Goal: Task Accomplishment & Management: Manage account settings

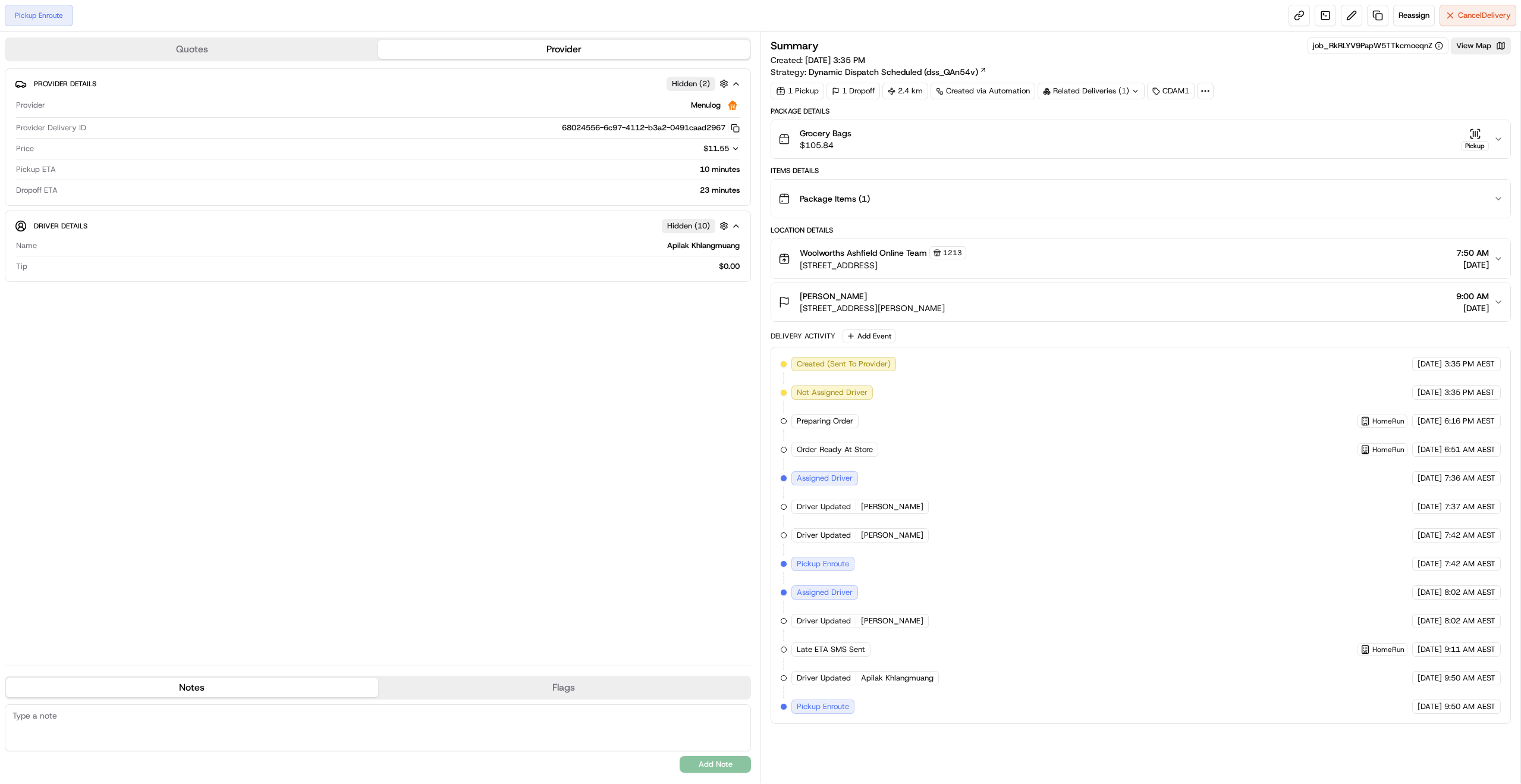
click at [1496, 136] on icon "button" at bounding box center [1498, 139] width 10 height 10
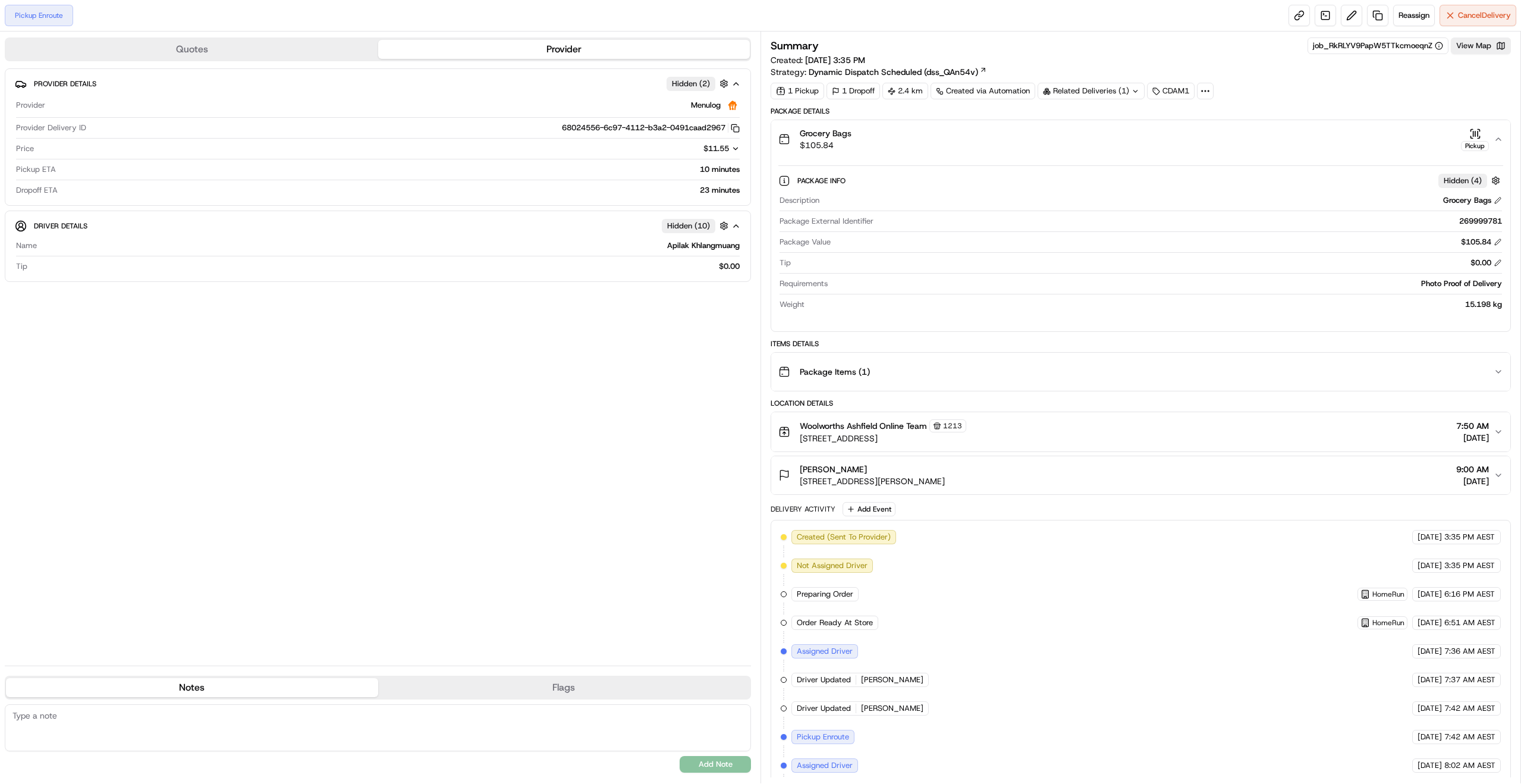
click at [1502, 137] on icon "button" at bounding box center [1498, 139] width 10 height 10
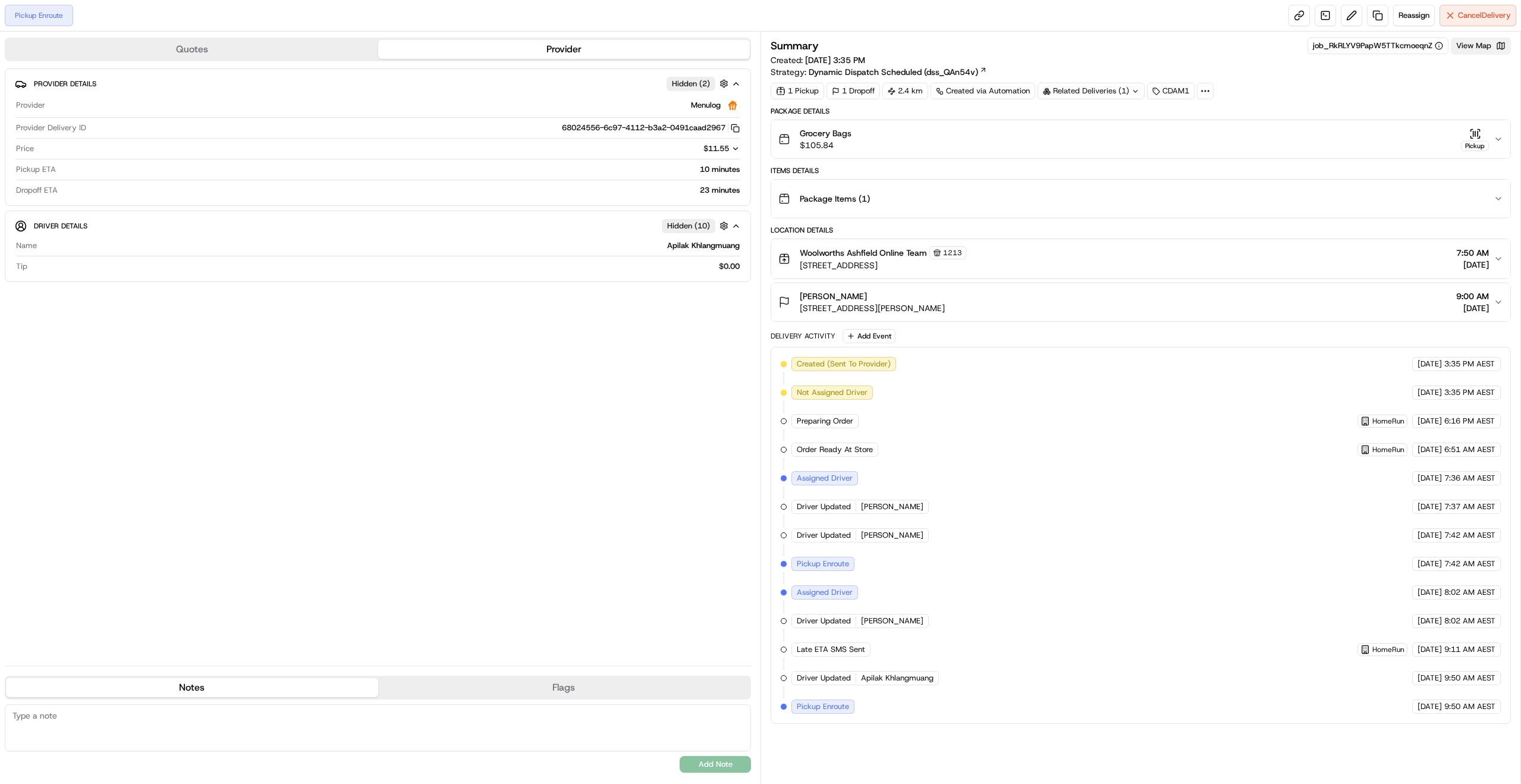
click at [1481, 42] on button "View Map" at bounding box center [1481, 46] width 60 height 16
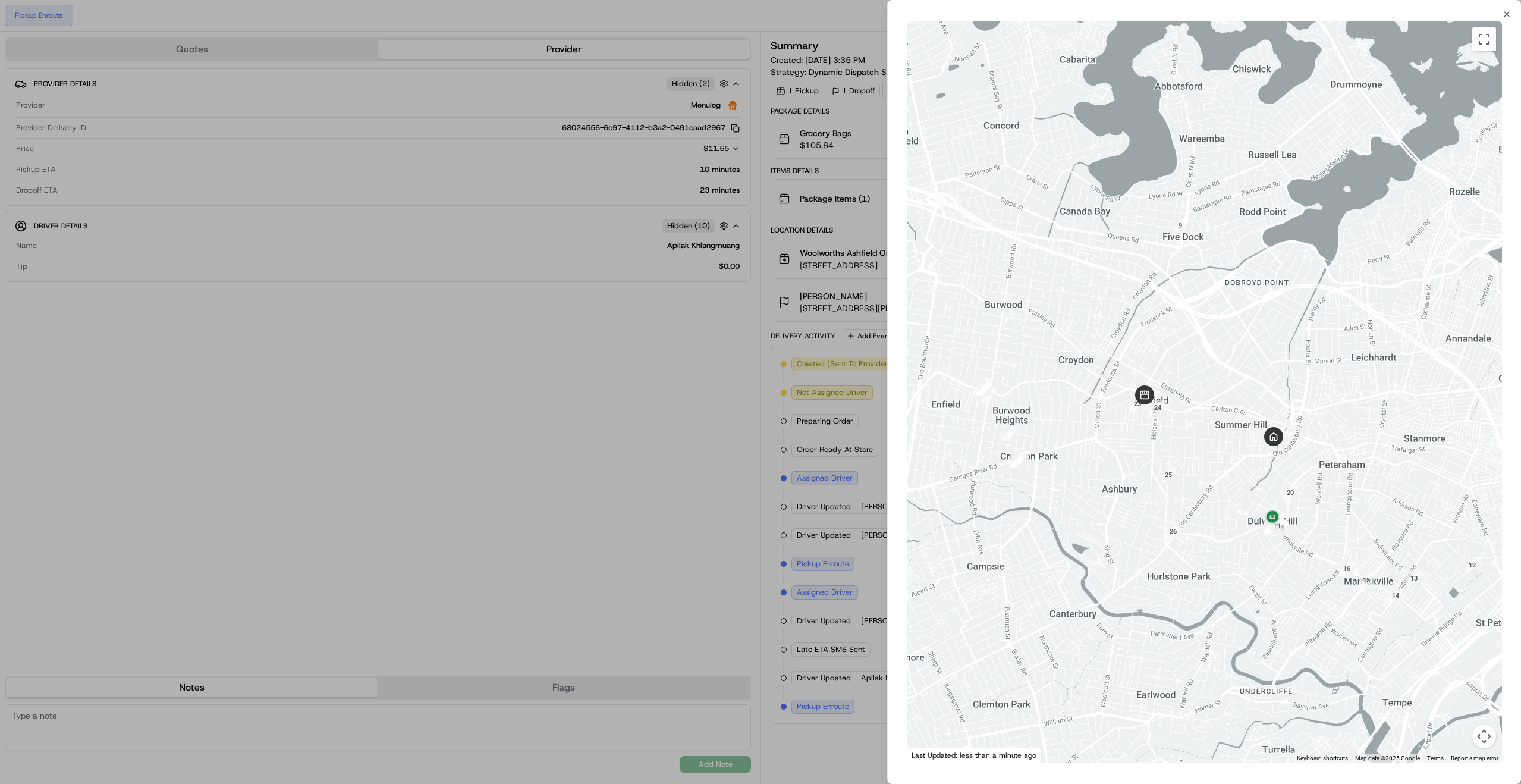
drag, startPoint x: 1130, startPoint y: 462, endPoint x: 1196, endPoint y: 480, distance: 68.4
click at [1196, 480] on div at bounding box center [1204, 392] width 595 height 741
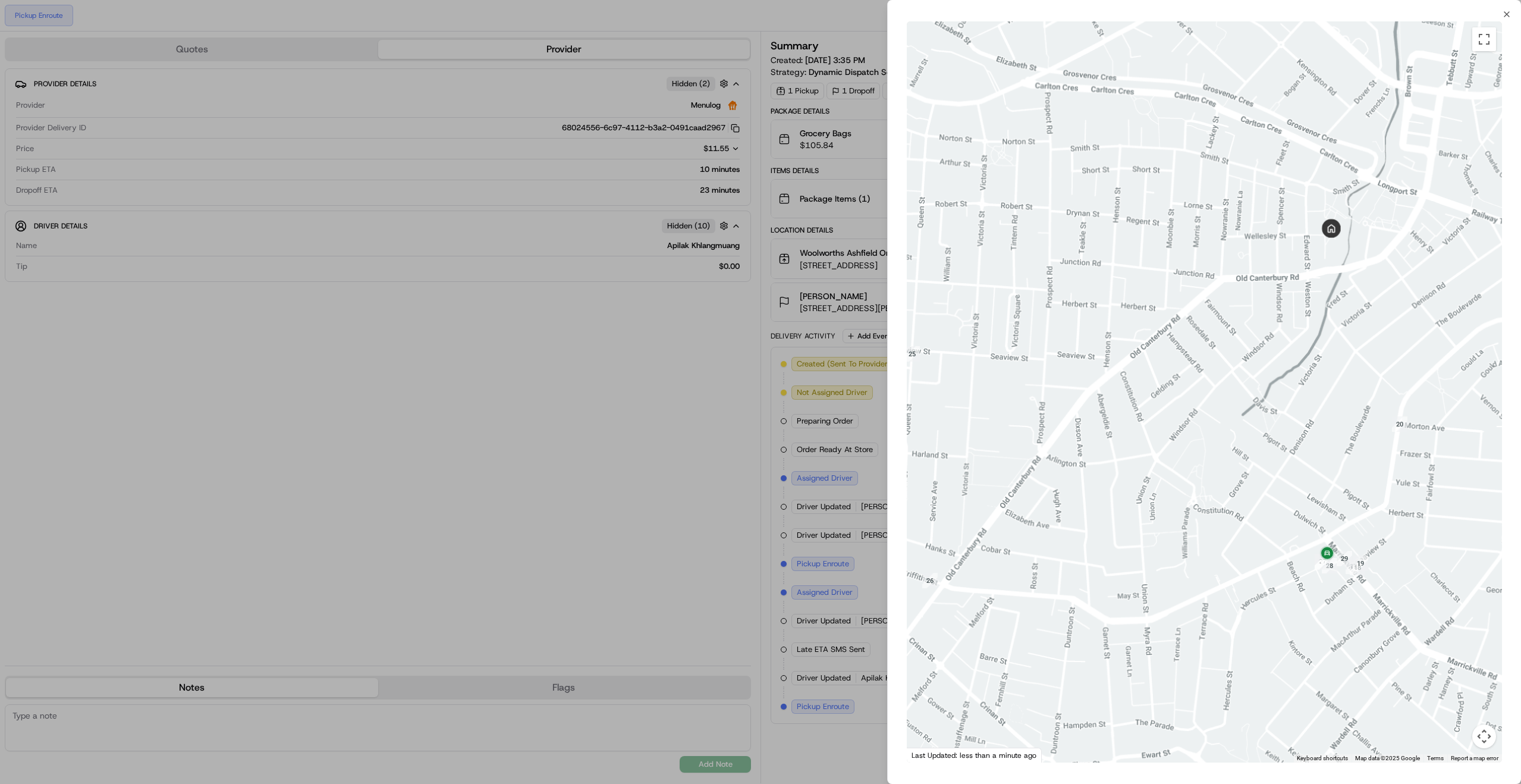
drag, startPoint x: 596, startPoint y: 466, endPoint x: 599, endPoint y: 456, distance: 10.4
click at [595, 465] on div at bounding box center [760, 392] width 1521 height 784
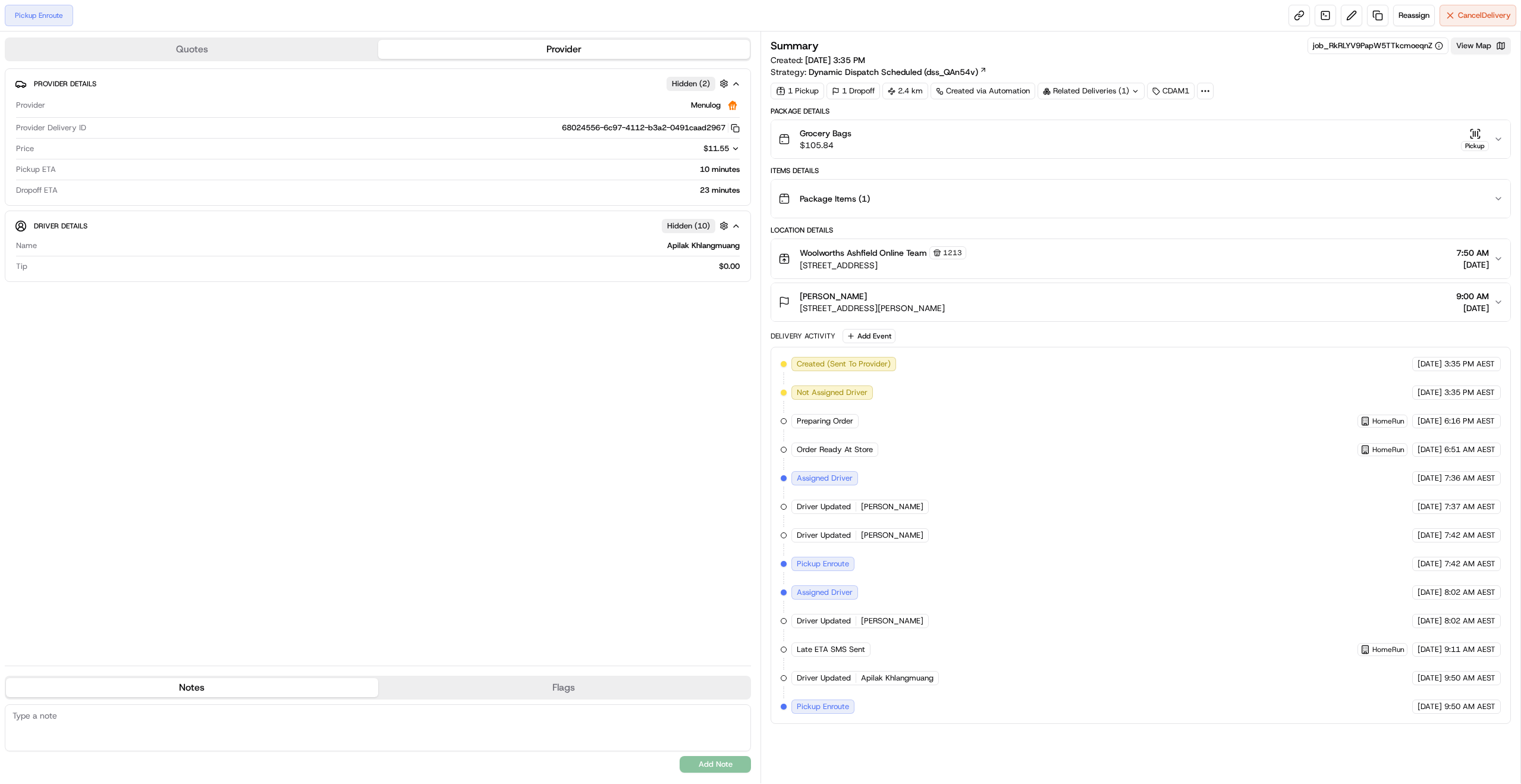
click at [1485, 48] on button "View Map" at bounding box center [1481, 46] width 60 height 16
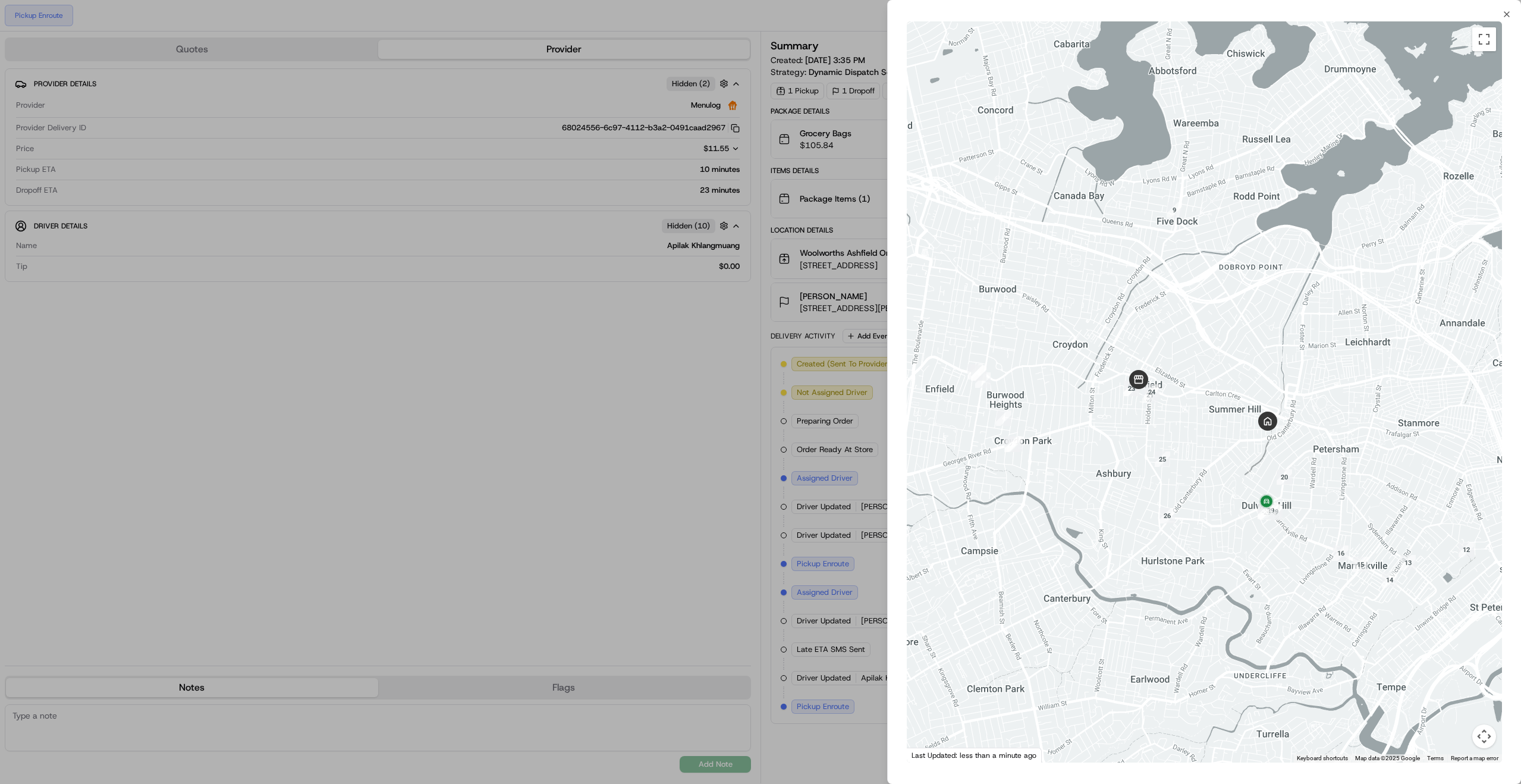
drag, startPoint x: 1124, startPoint y: 381, endPoint x: 1187, endPoint y: 382, distance: 63.0
click at [1187, 382] on div at bounding box center [1204, 392] width 595 height 741
click at [682, 471] on div at bounding box center [760, 392] width 1521 height 784
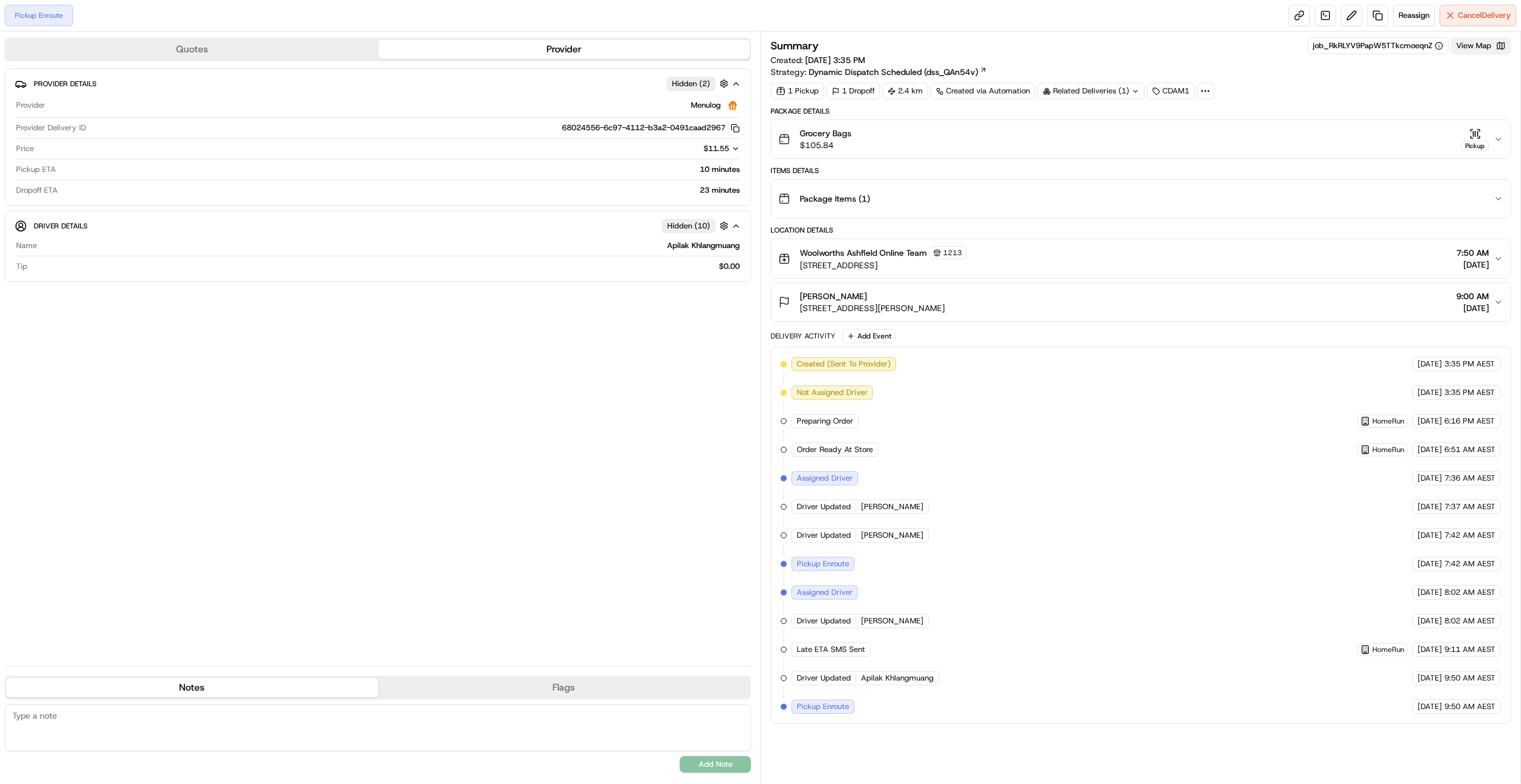
click at [1469, 42] on button "View Map" at bounding box center [1481, 46] width 60 height 16
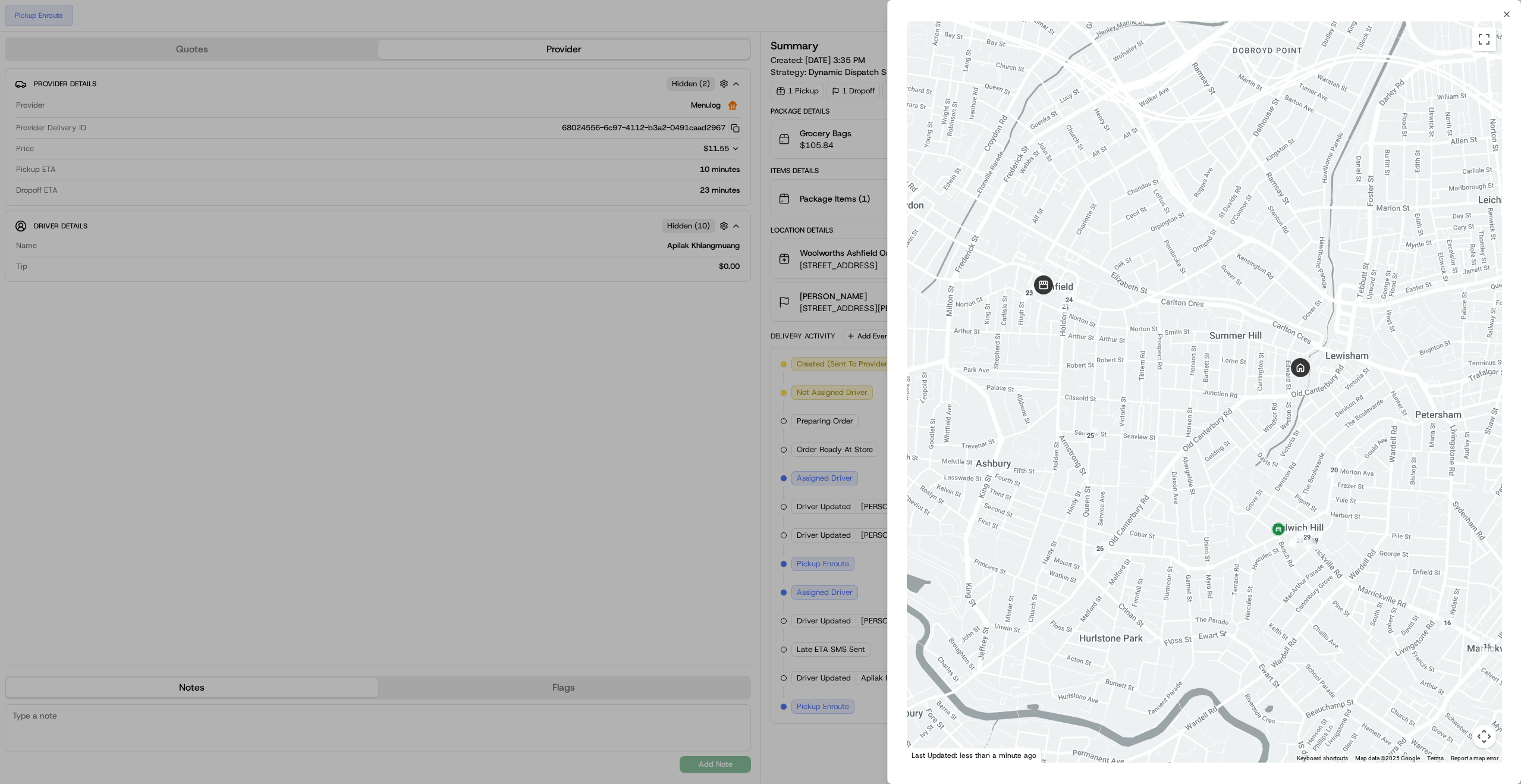
drag, startPoint x: 1170, startPoint y: 412, endPoint x: 1244, endPoint y: 565, distance: 170.0
click at [1244, 564] on div at bounding box center [1204, 392] width 595 height 741
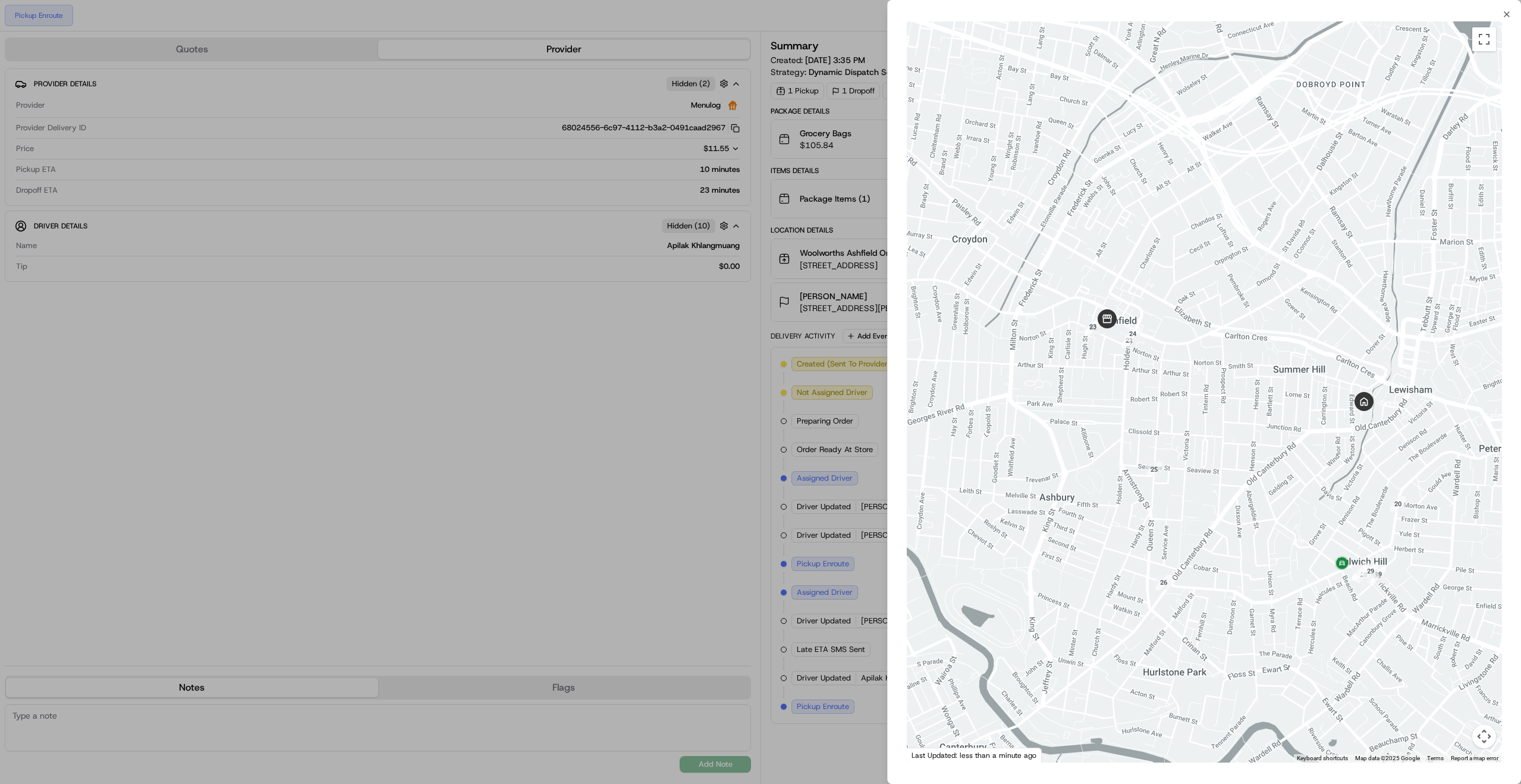
drag, startPoint x: 1204, startPoint y: 504, endPoint x: 1232, endPoint y: 514, distance: 29.7
click at [1232, 514] on div at bounding box center [1204, 392] width 595 height 741
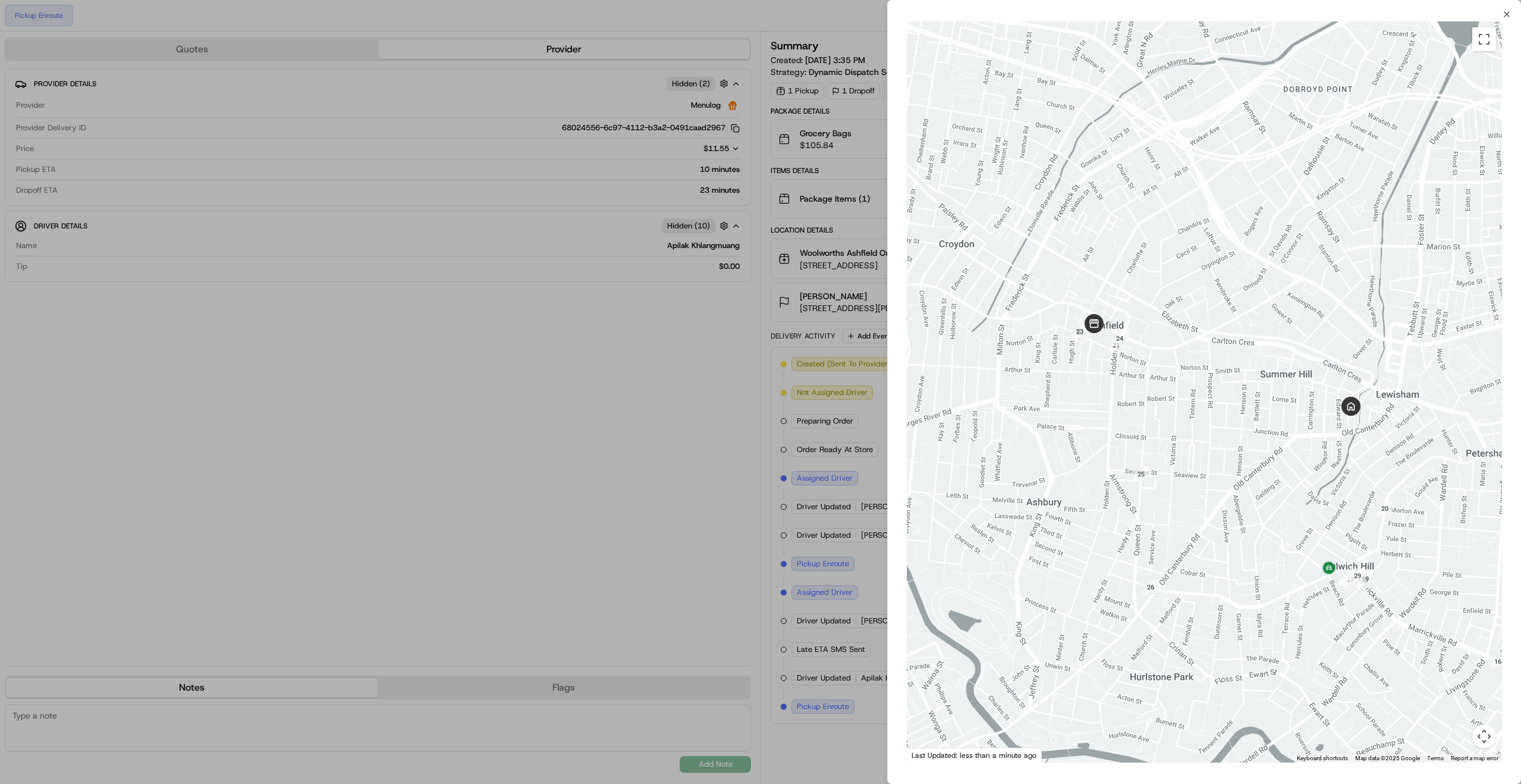
click at [764, 328] on div at bounding box center [760, 392] width 1521 height 784
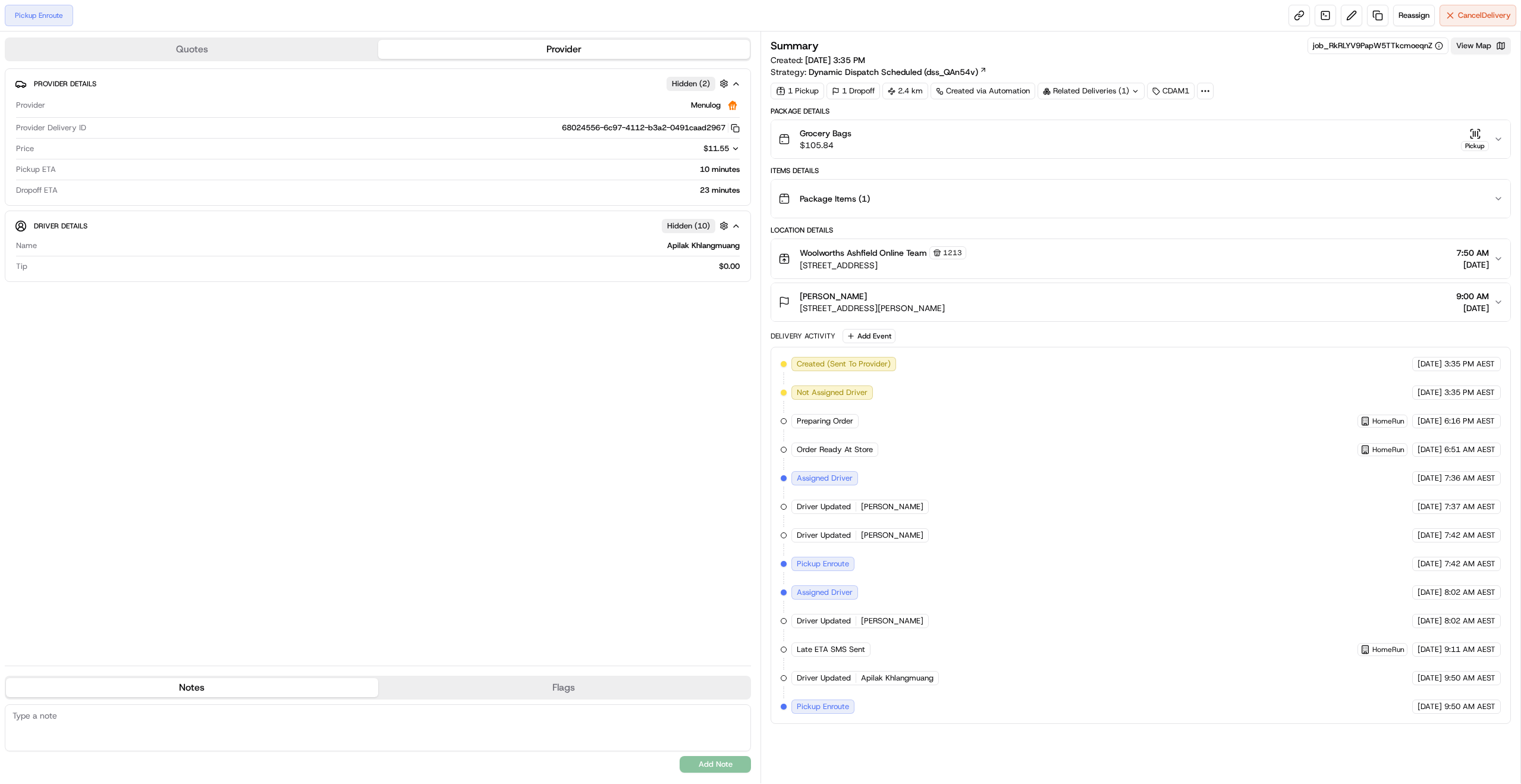
click at [1471, 48] on button "View Map" at bounding box center [1481, 46] width 60 height 16
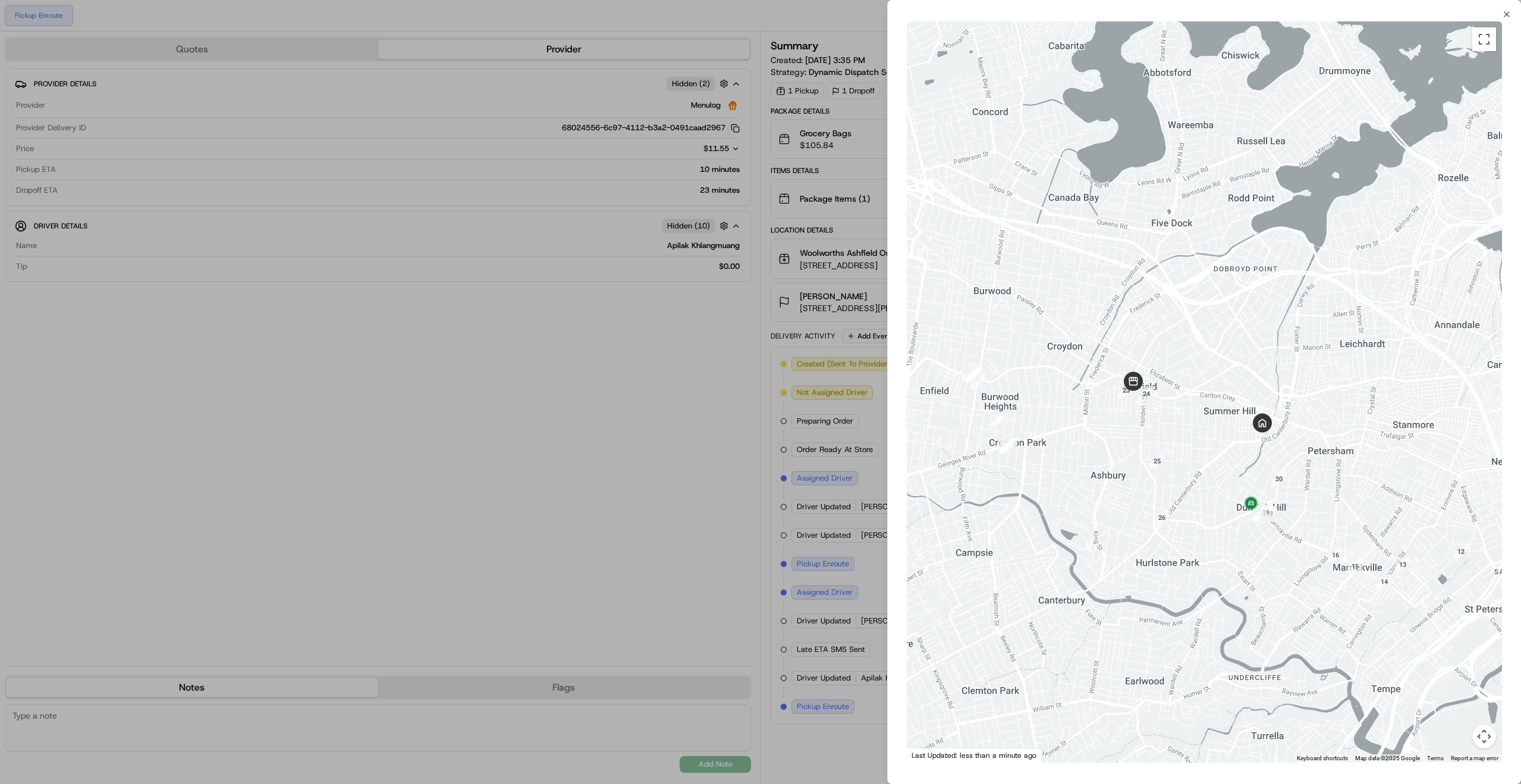
drag, startPoint x: 1111, startPoint y: 409, endPoint x: 1168, endPoint y: 415, distance: 57.3
click at [1168, 415] on div at bounding box center [1204, 392] width 595 height 741
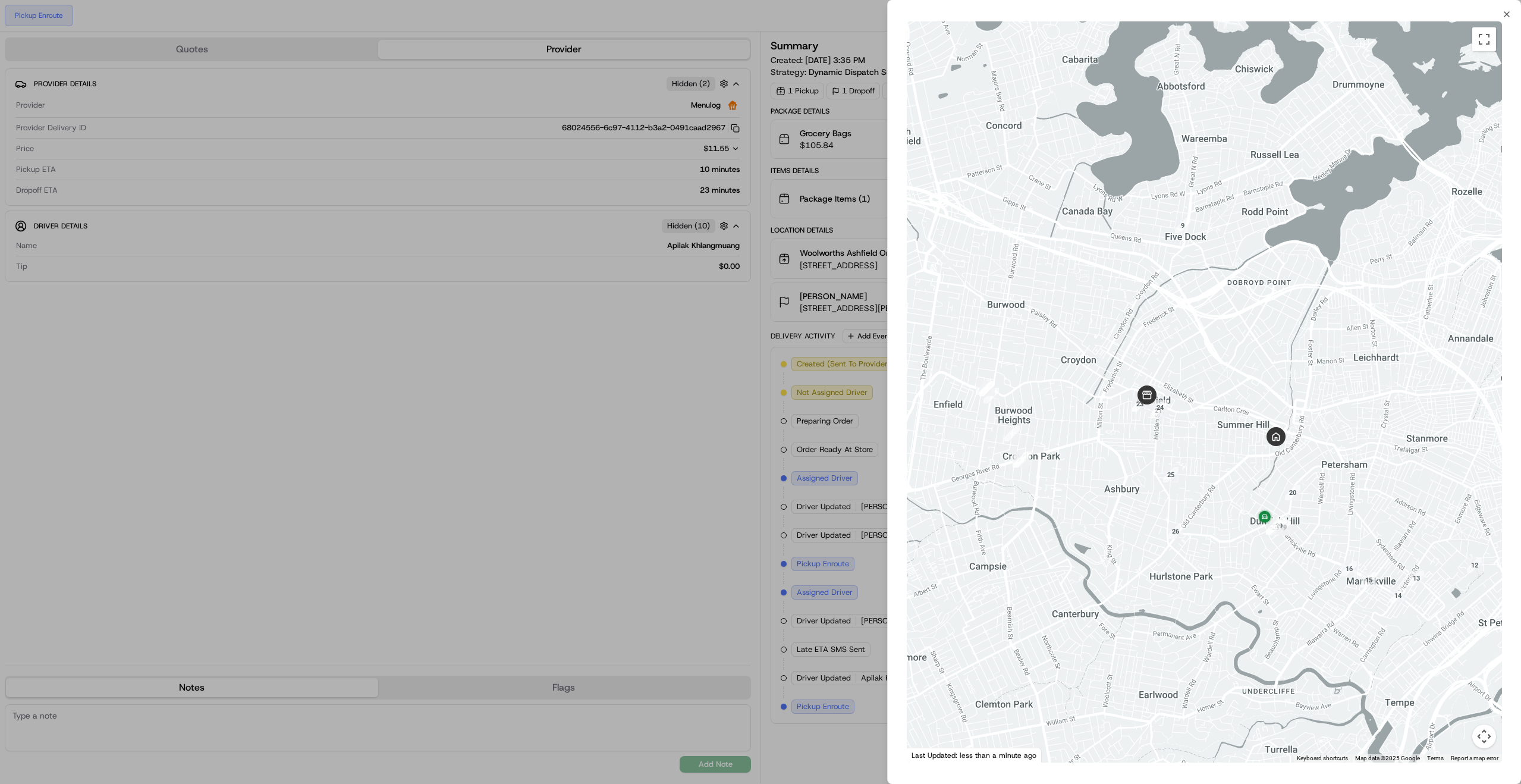
click at [709, 456] on div at bounding box center [760, 392] width 1521 height 784
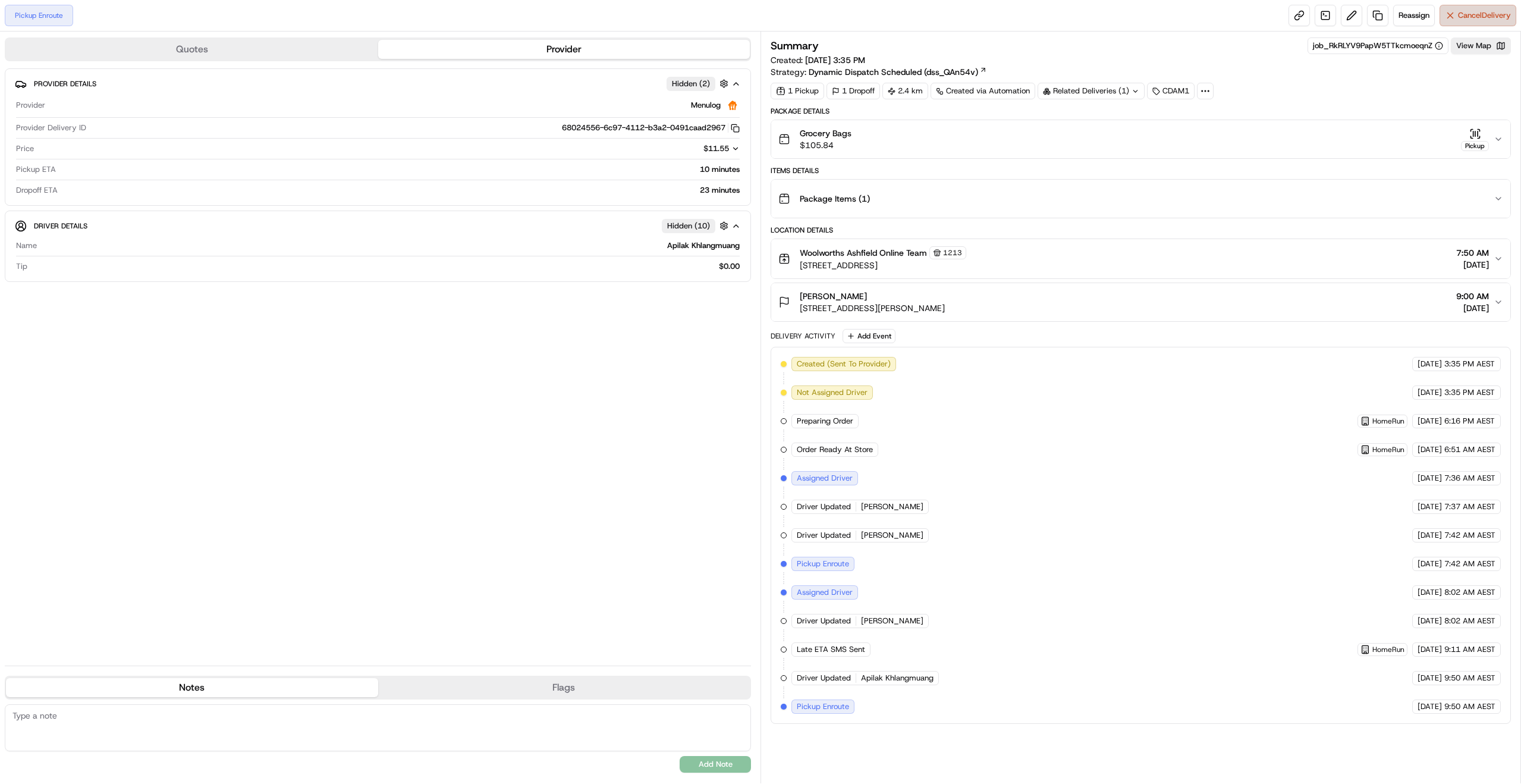
click at [1477, 15] on span "Cancel Delivery" at bounding box center [1485, 16] width 53 height 11
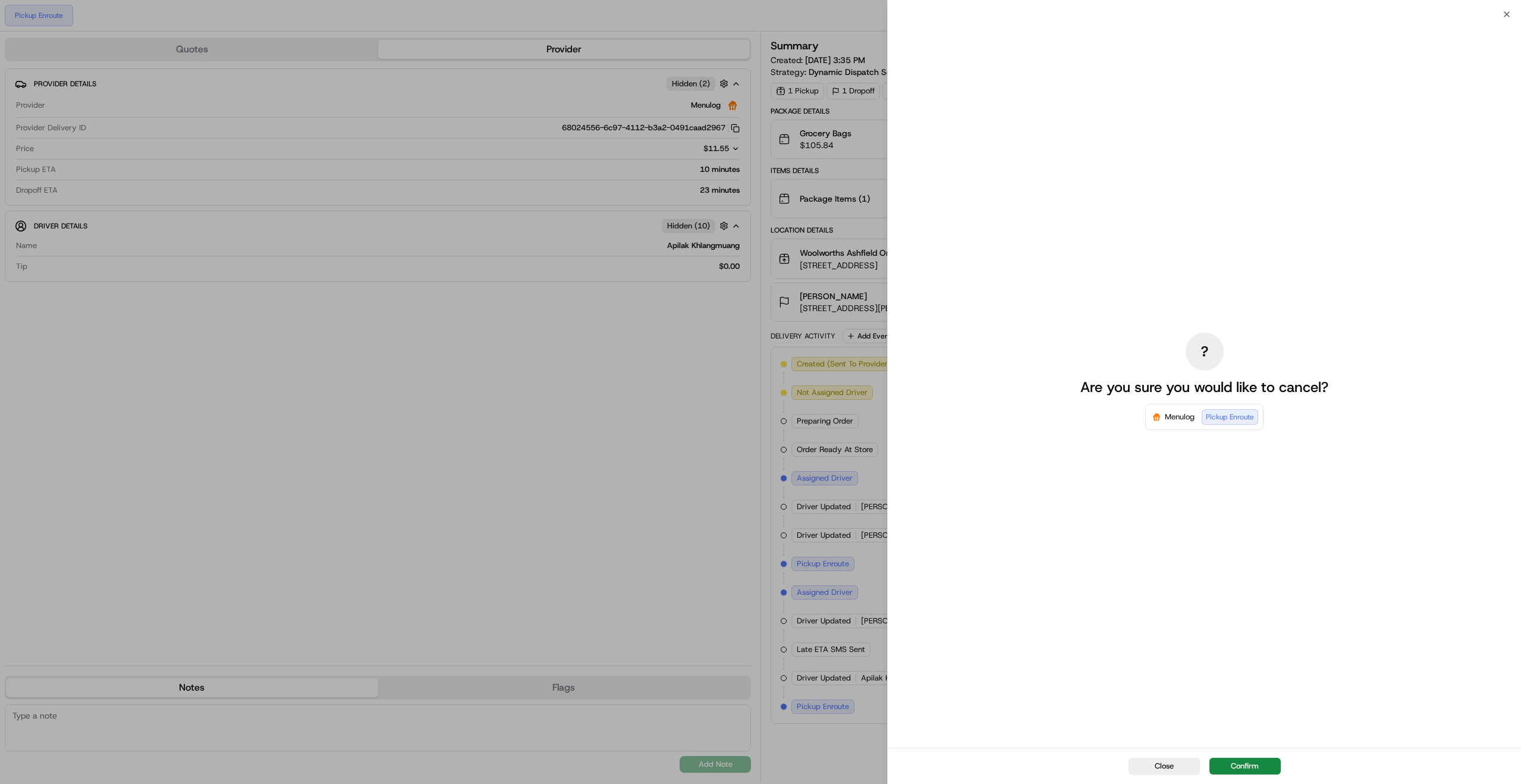
click at [1095, 388] on p "Are you sure you would like to cancel?" at bounding box center [1204, 387] width 248 height 19
drag, startPoint x: 1095, startPoint y: 388, endPoint x: 1303, endPoint y: 387, distance: 208.0
click at [1303, 387] on p "Are you sure you would like to cancel?" at bounding box center [1204, 387] width 248 height 19
click at [1335, 386] on div "? Are you sure you would like to cancel? Menulog Pickup Enroute" at bounding box center [1204, 381] width 266 height 729
click at [1254, 708] on div "? Are you sure you would like to cancel? Menulog Pickup Enroute" at bounding box center [1204, 381] width 266 height 729
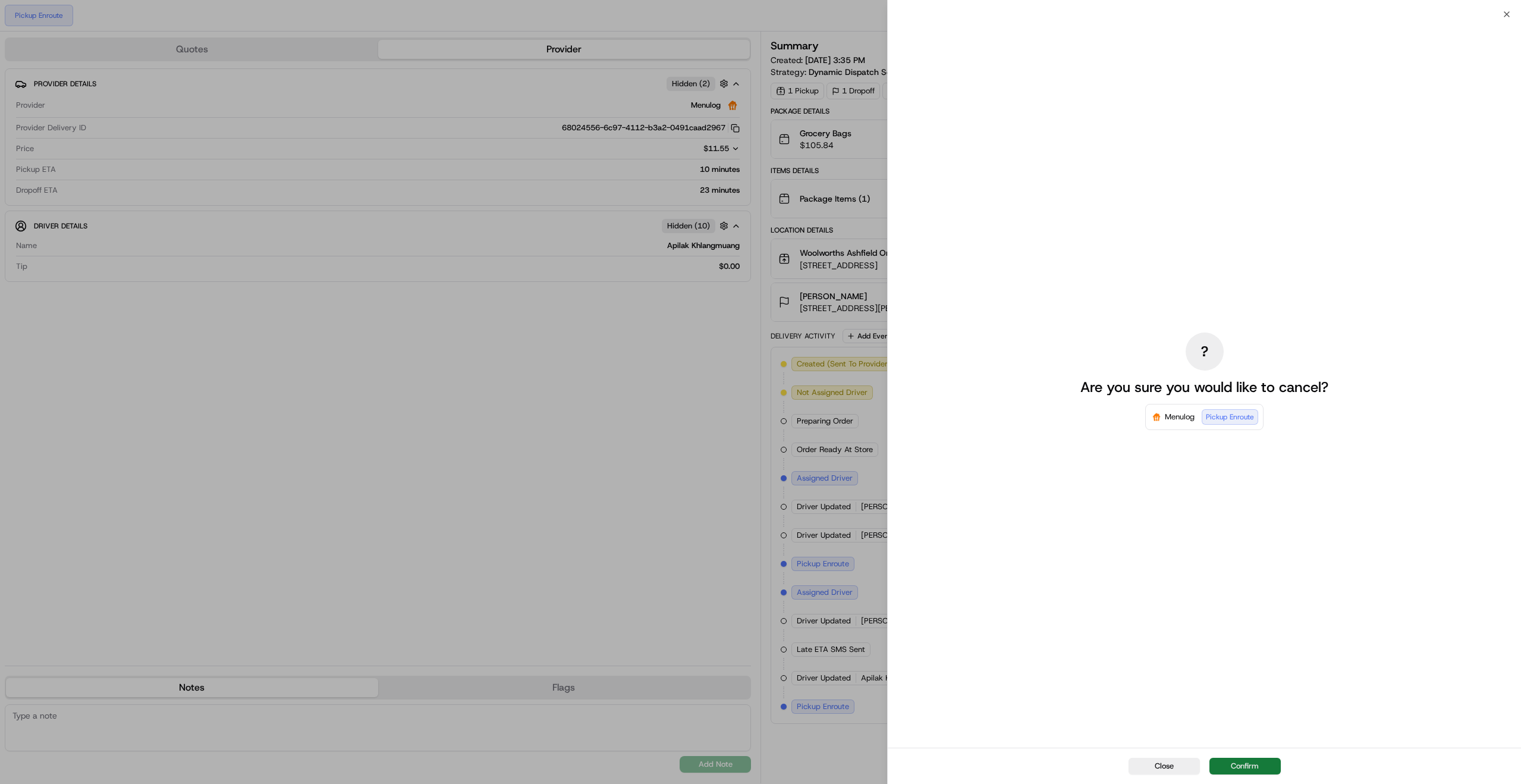
click at [1247, 766] on button "Confirm" at bounding box center [1245, 766] width 72 height 16
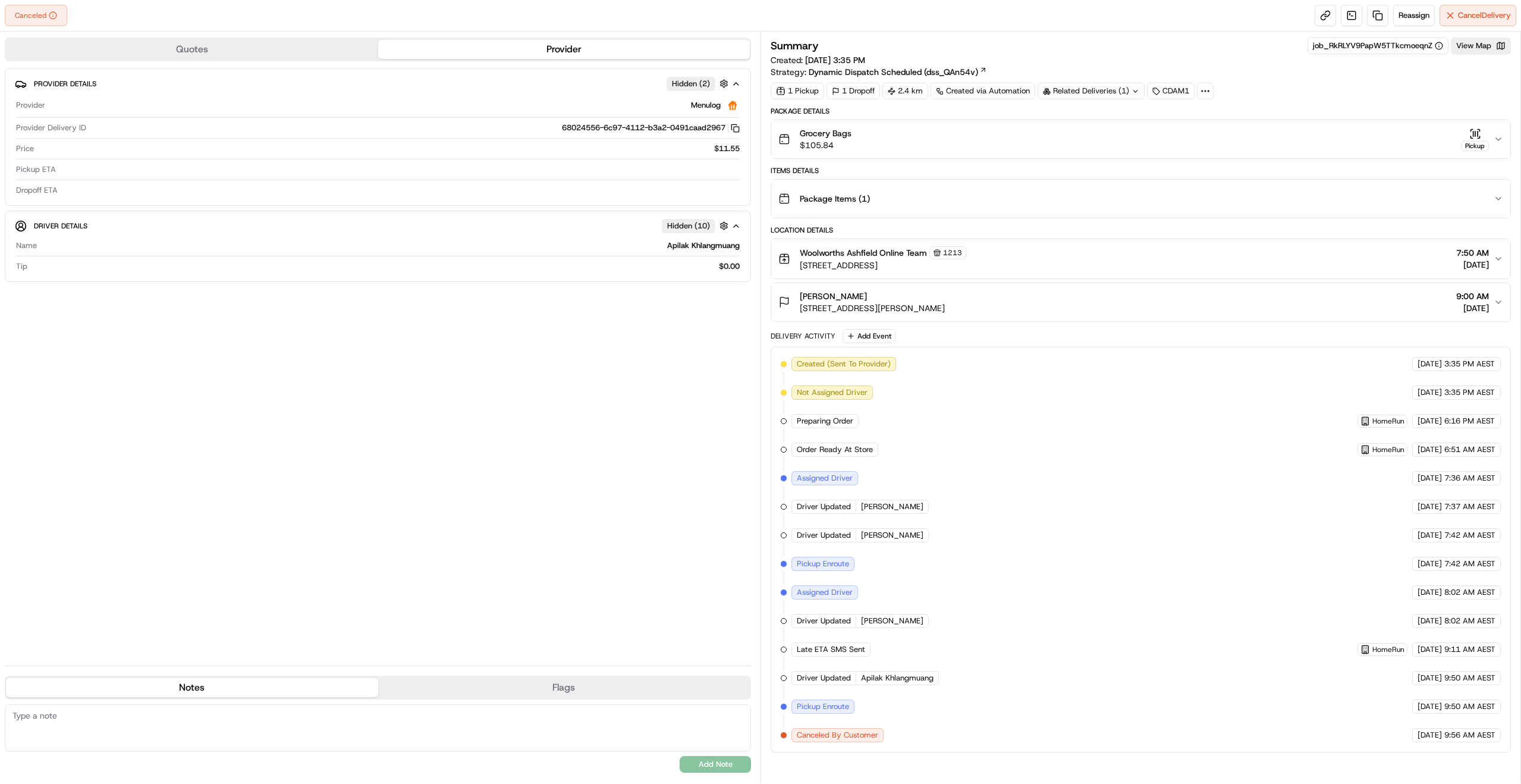
click at [1169, 48] on div "Summary job_RkRLYV9PapW5TTkcmoeqnZ View Map" at bounding box center [1140, 46] width 740 height 16
click at [1138, 46] on div "Summary job_RkRLYV9PapW5TTkcmoeqnZ View Map" at bounding box center [1140, 46] width 740 height 16
click at [1357, 93] on div "1 Pickup 1 Dropoff 2.4 km Created via Automation Related Deliveries (1) CDAM1" at bounding box center [1140, 91] width 740 height 16
click at [1406, 20] on span "Reassign" at bounding box center [1414, 16] width 31 height 11
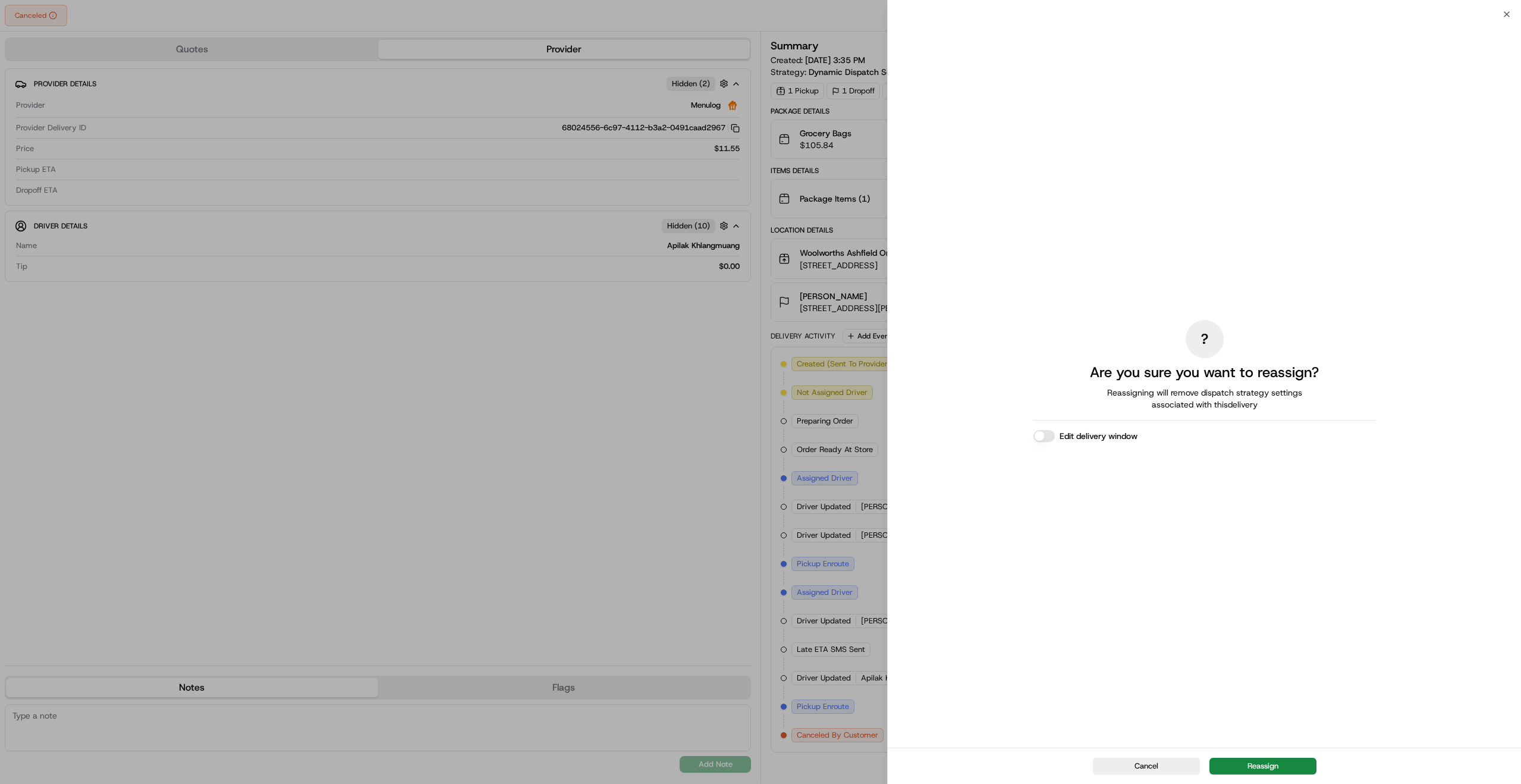
click at [1046, 433] on button "Edit delivery window" at bounding box center [1044, 435] width 21 height 12
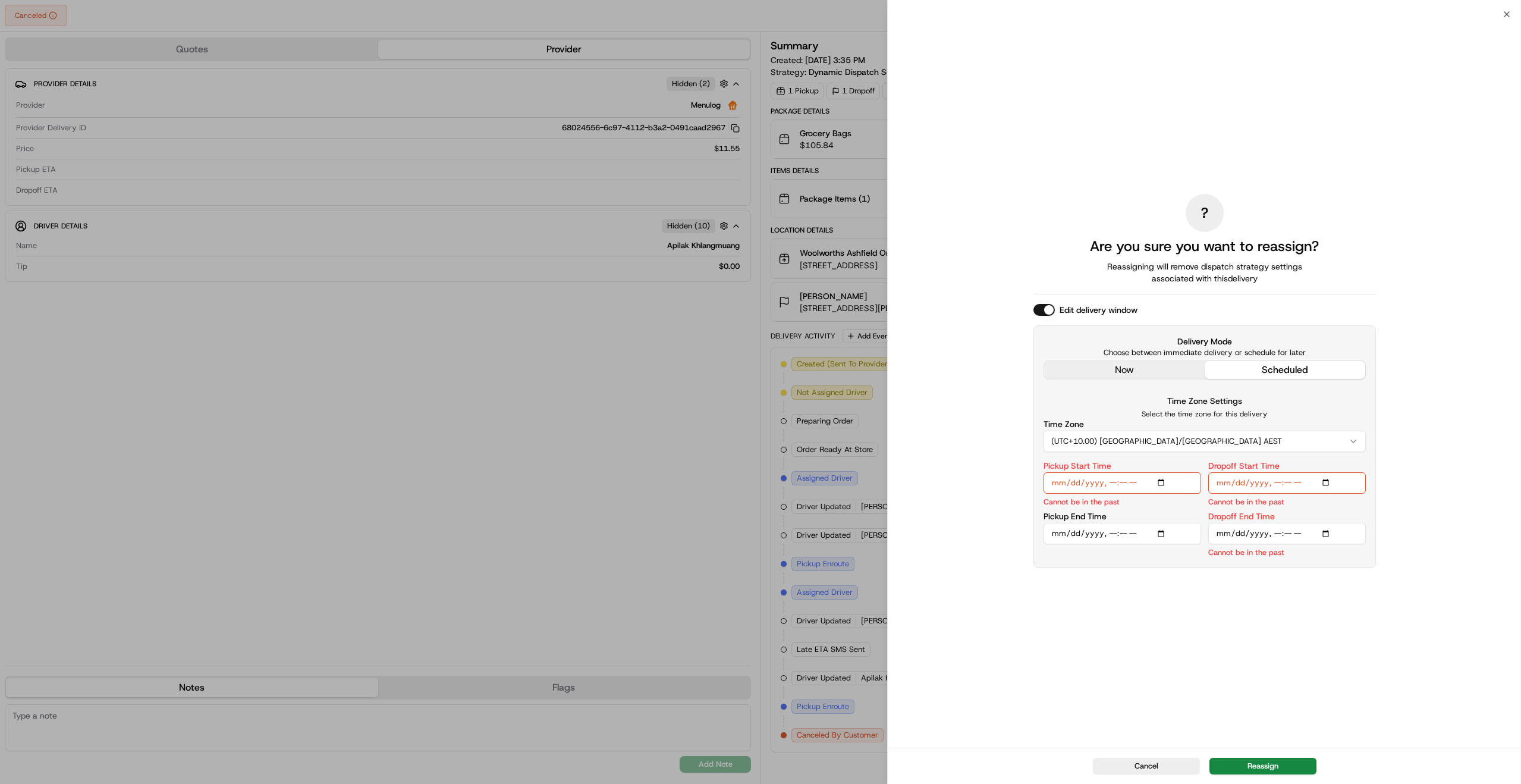
click at [1258, 369] on button "scheduled" at bounding box center [1285, 370] width 160 height 18
click at [1275, 370] on button "scheduled" at bounding box center [1285, 370] width 160 height 18
click at [1275, 369] on button "scheduled" at bounding box center [1285, 370] width 160 height 18
click at [1284, 373] on button "scheduled" at bounding box center [1285, 370] width 160 height 18
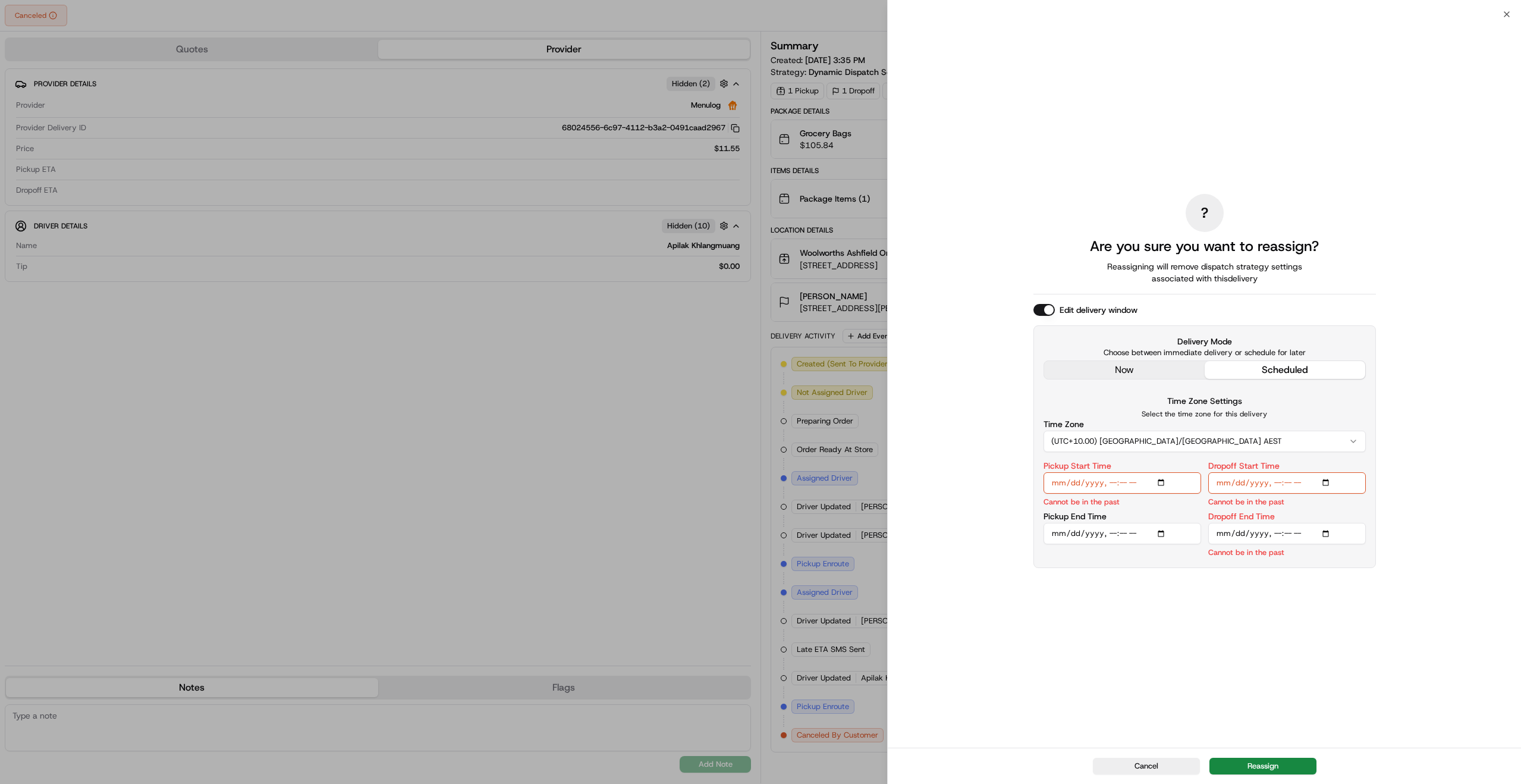
click at [1284, 373] on button "scheduled" at bounding box center [1285, 370] width 160 height 18
drag, startPoint x: 1284, startPoint y: 373, endPoint x: 1268, endPoint y: 381, distance: 17.9
click at [1281, 375] on button "scheduled" at bounding box center [1285, 370] width 160 height 18
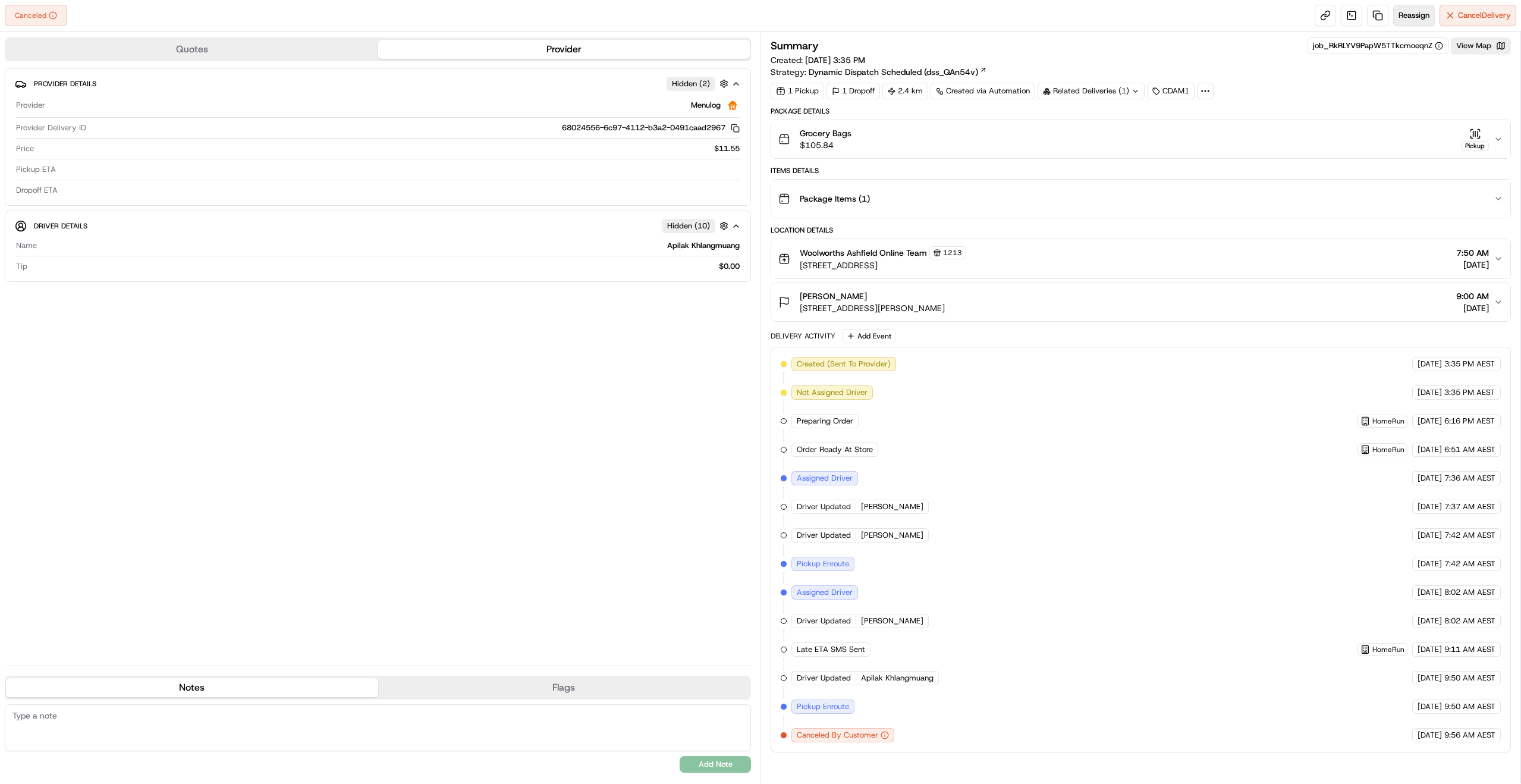
click at [1406, 18] on span "Reassign" at bounding box center [1414, 16] width 31 height 11
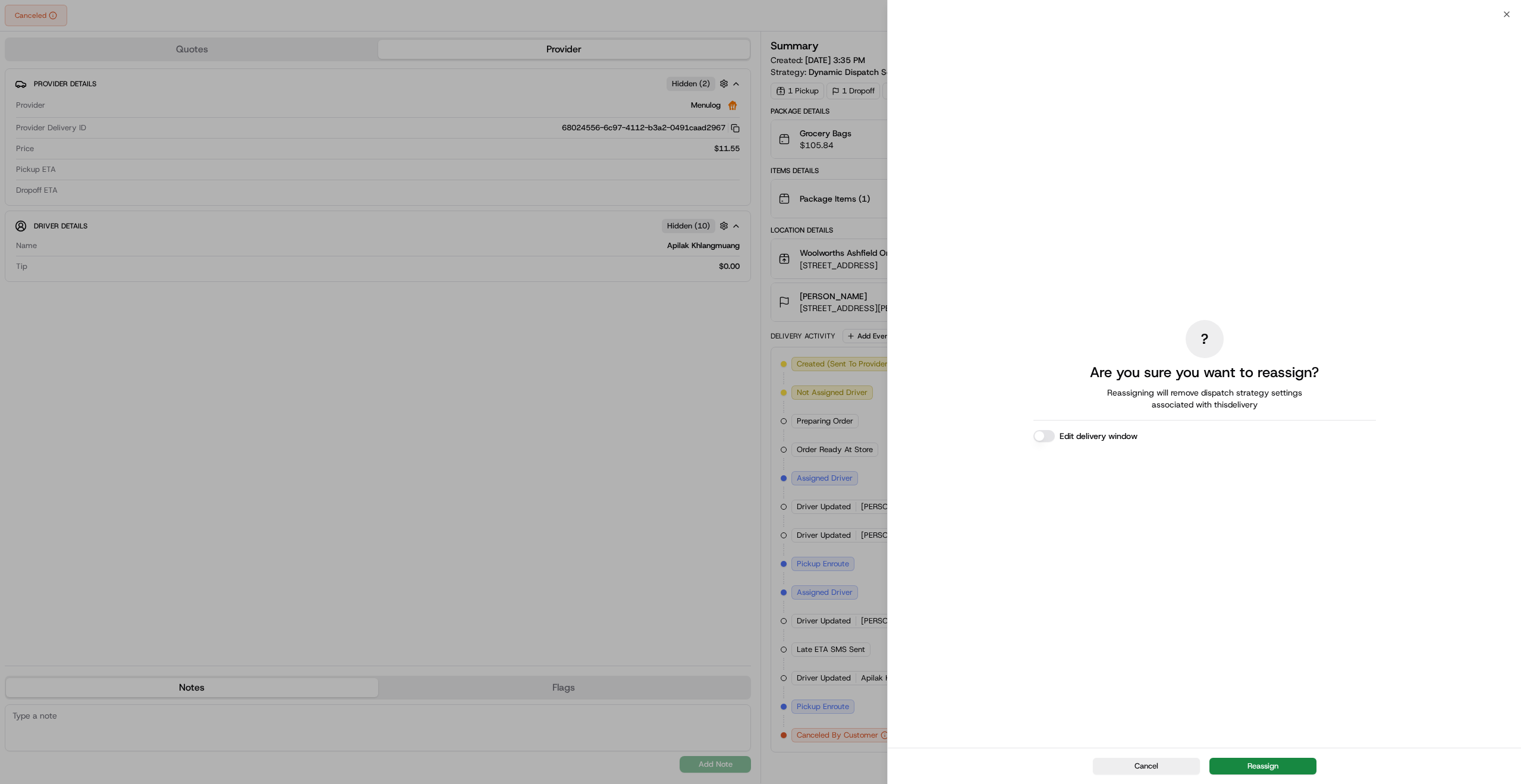
click at [1039, 434] on button "Edit delivery window" at bounding box center [1044, 435] width 21 height 12
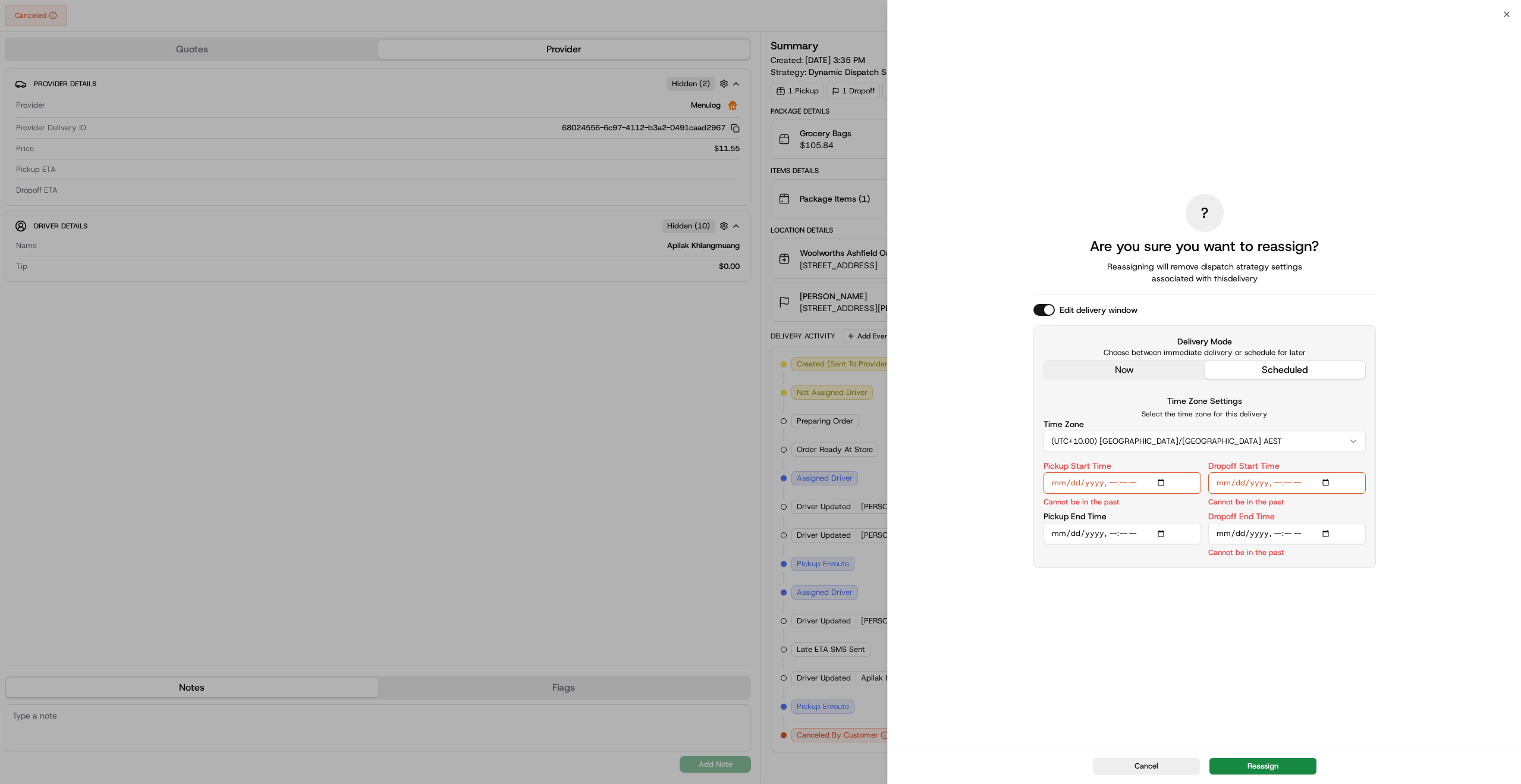
click at [1200, 504] on div "Pickup Start Time Cannot be in the past" at bounding box center [1122, 484] width 158 height 46
click at [1125, 502] on div "Pickup Start Time Cannot be in the past" at bounding box center [1122, 484] width 158 height 46
click at [1326, 532] on input "Dropoff End Time" at bounding box center [1287, 533] width 158 height 21
click at [1369, 504] on div "Delivery Mode Choose between immediate delivery or schedule for later now sched…" at bounding box center [1205, 447] width 343 height 243
